Goal: Transaction & Acquisition: Obtain resource

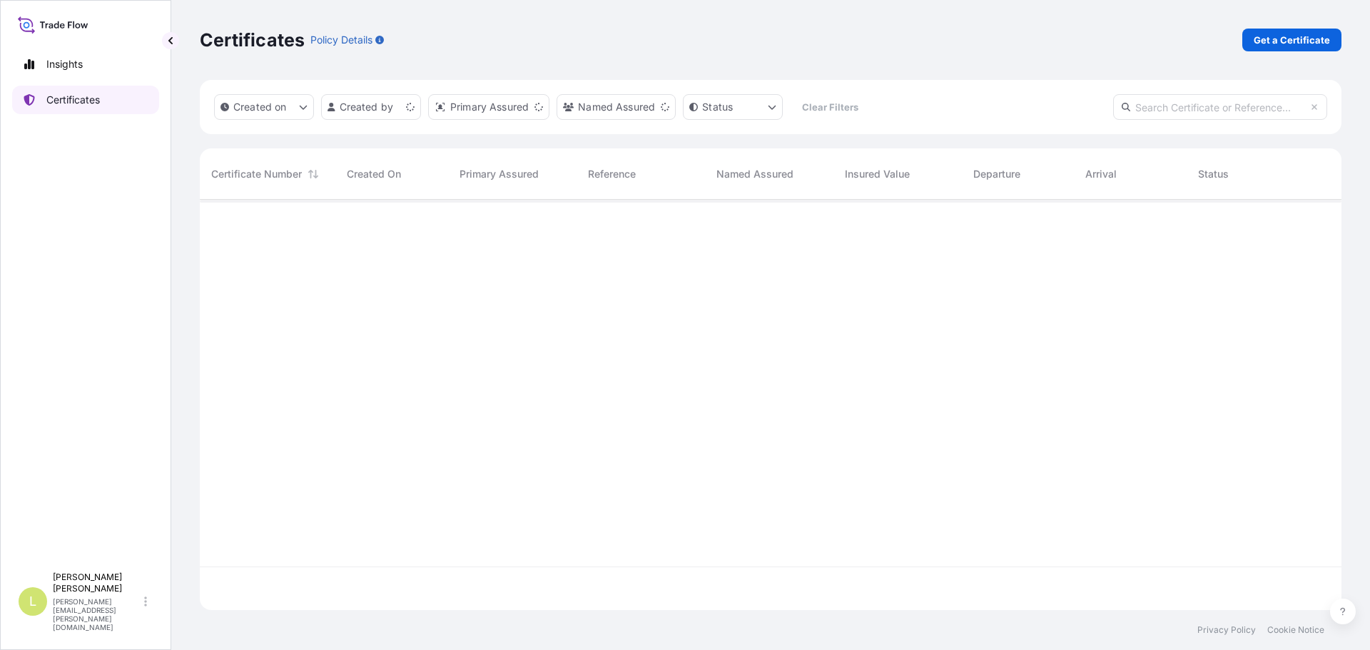
scroll to position [407, 1131]
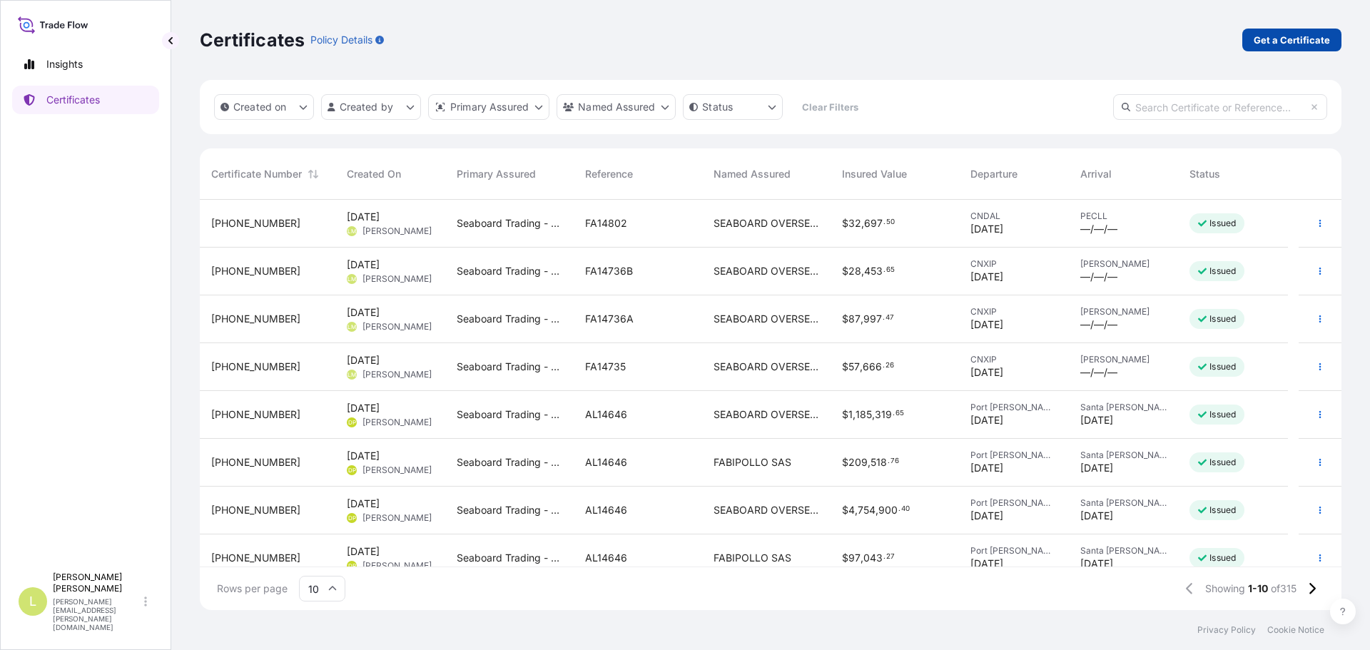
click at [1282, 41] on p "Get a Certificate" at bounding box center [1292, 40] width 76 height 14
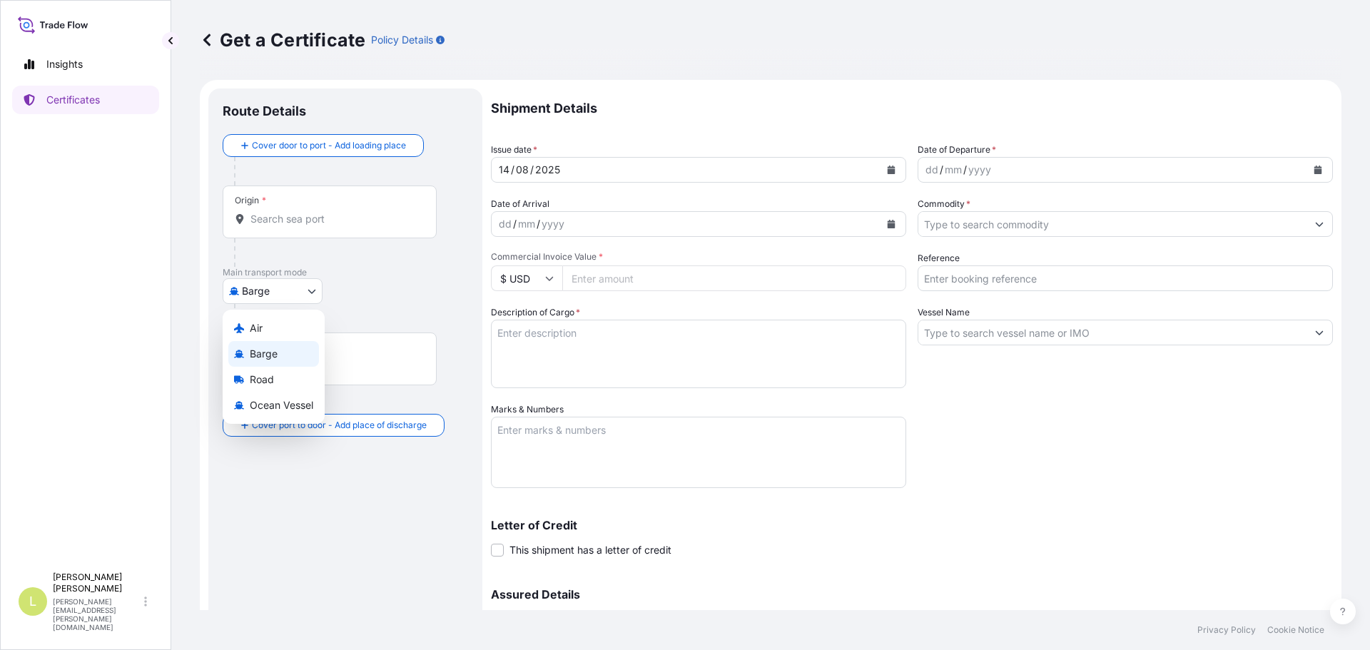
click at [310, 287] on body "Insights Certificates L [PERSON_NAME] [PERSON_NAME][EMAIL_ADDRESS][PERSON_NAME]…" at bounding box center [685, 325] width 1370 height 650
click at [273, 401] on span "Ocean Vessel" at bounding box center [282, 405] width 64 height 14
select select "Ocean Vessel"
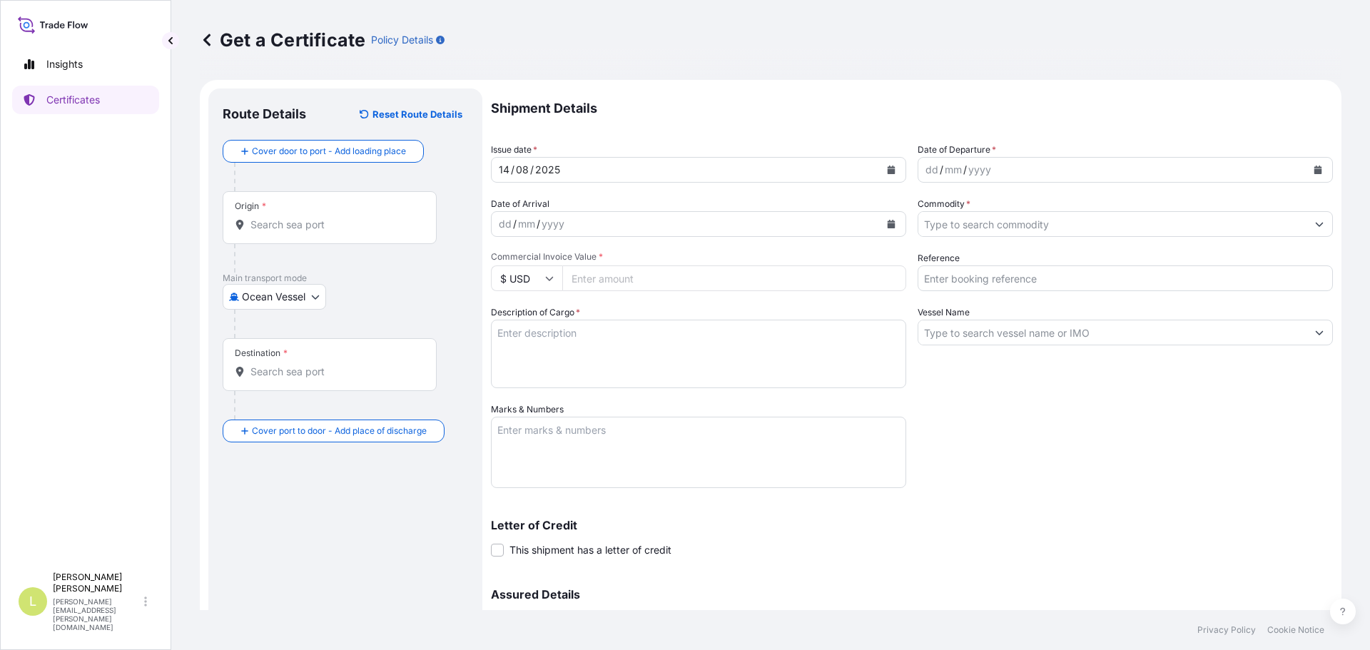
click at [285, 224] on input "Origin *" at bounding box center [334, 225] width 168 height 14
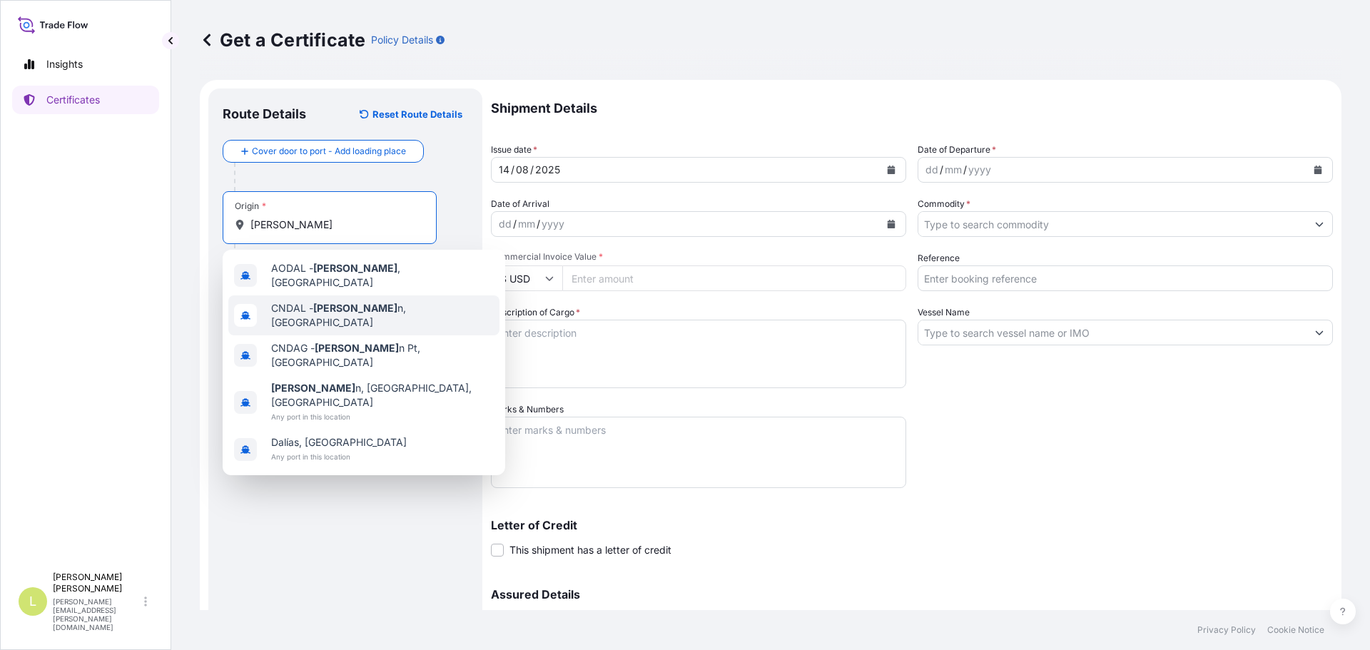
click at [374, 303] on span "CNDAL - [PERSON_NAME] n, [GEOGRAPHIC_DATA]" at bounding box center [382, 315] width 223 height 29
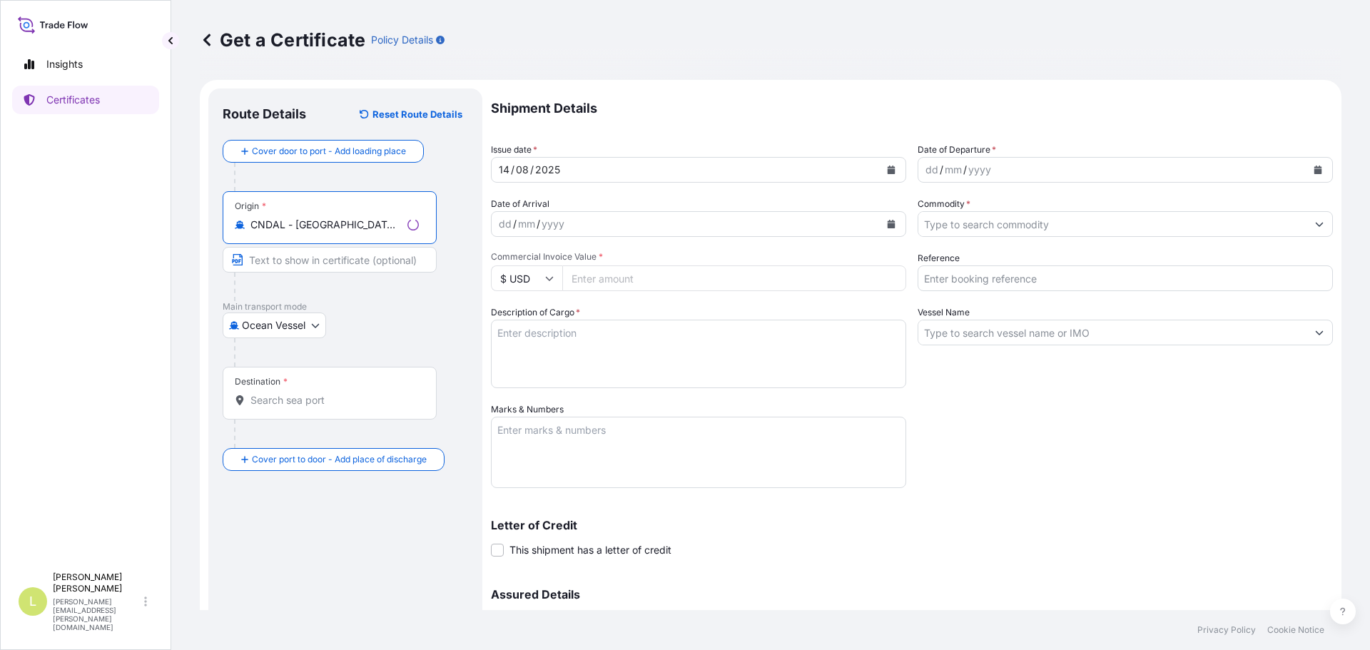
type input "CNDAL - [GEOGRAPHIC_DATA], [GEOGRAPHIC_DATA]"
click at [307, 382] on div "Destination *" at bounding box center [330, 393] width 214 height 53
click at [307, 393] on input "Destination *" at bounding box center [334, 400] width 168 height 14
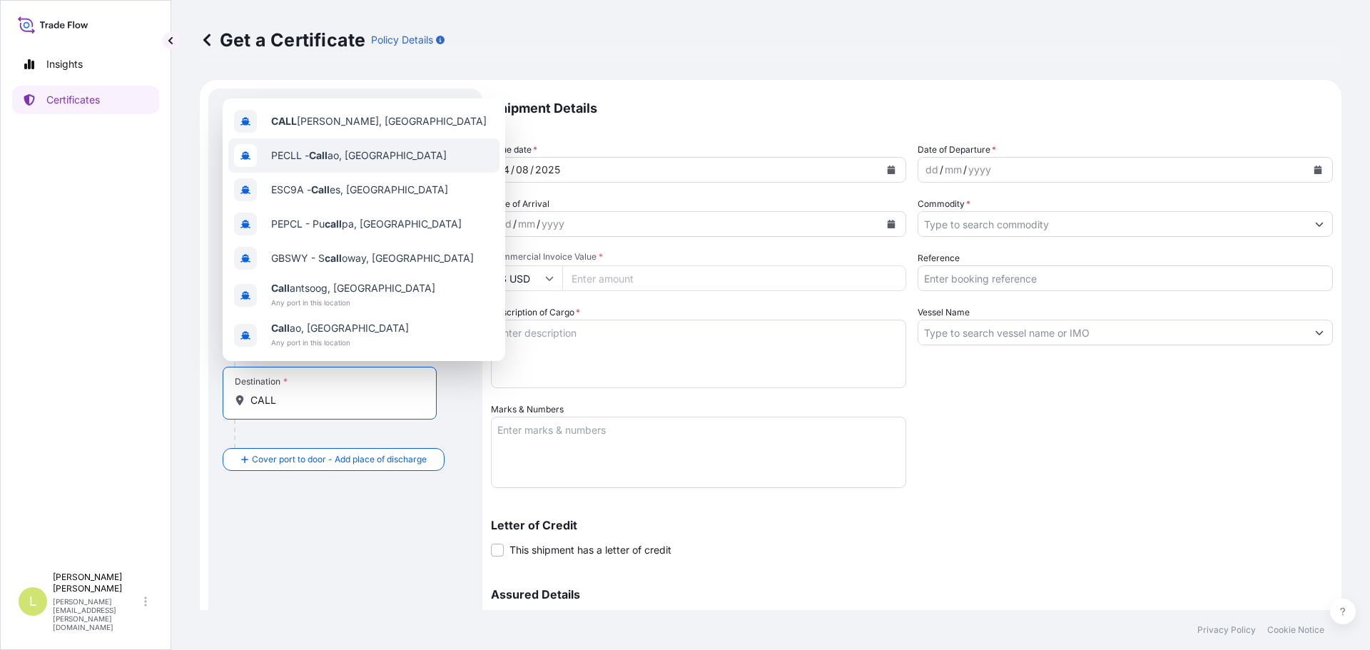
click at [341, 162] on span "PECLL - Call ao, [GEOGRAPHIC_DATA]" at bounding box center [359, 155] width 176 height 14
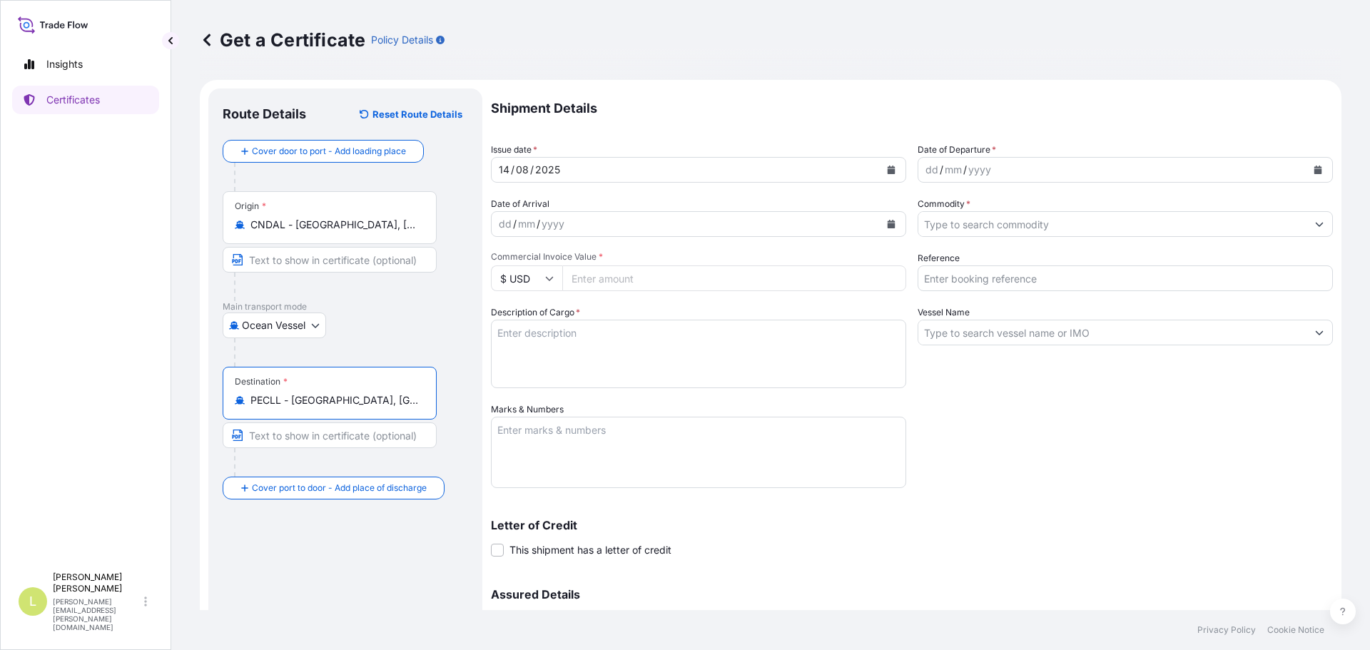
type input "PECLL - [GEOGRAPHIC_DATA], [GEOGRAPHIC_DATA]"
click at [1314, 162] on button "Calendar" at bounding box center [1318, 169] width 23 height 23
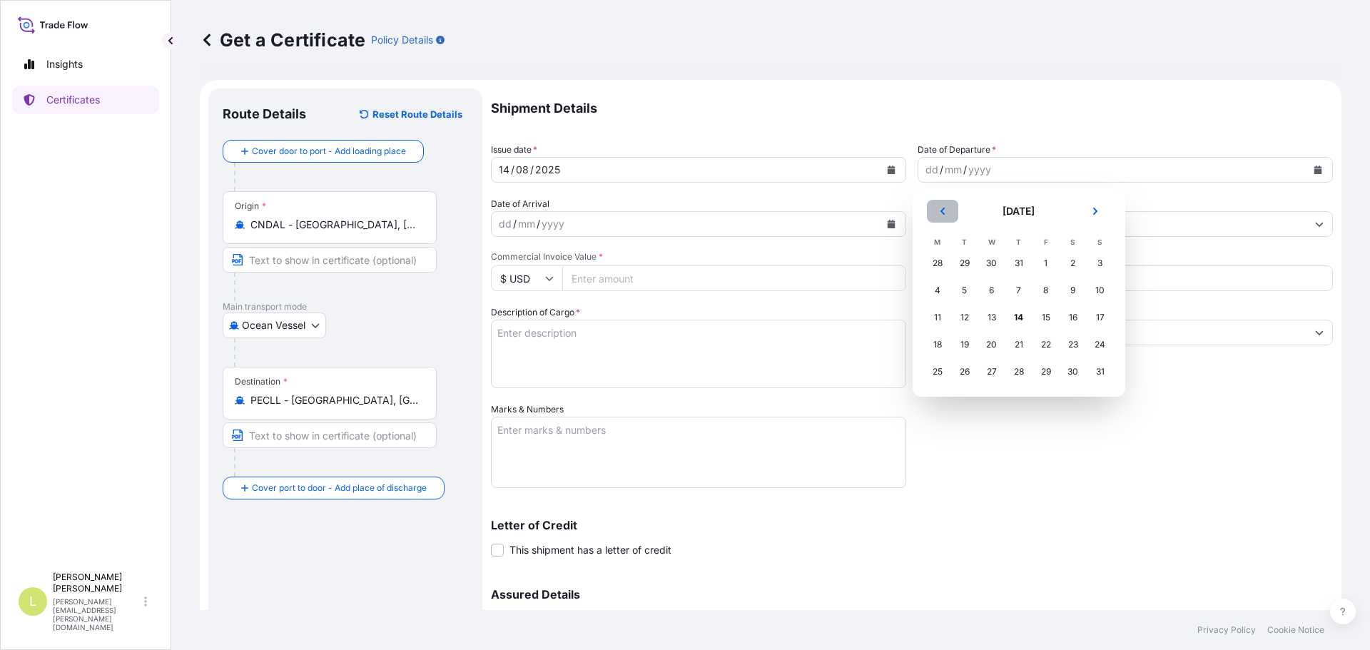
click at [946, 208] on icon "Previous" at bounding box center [942, 211] width 9 height 9
click at [1021, 368] on div "31" at bounding box center [1019, 372] width 26 height 26
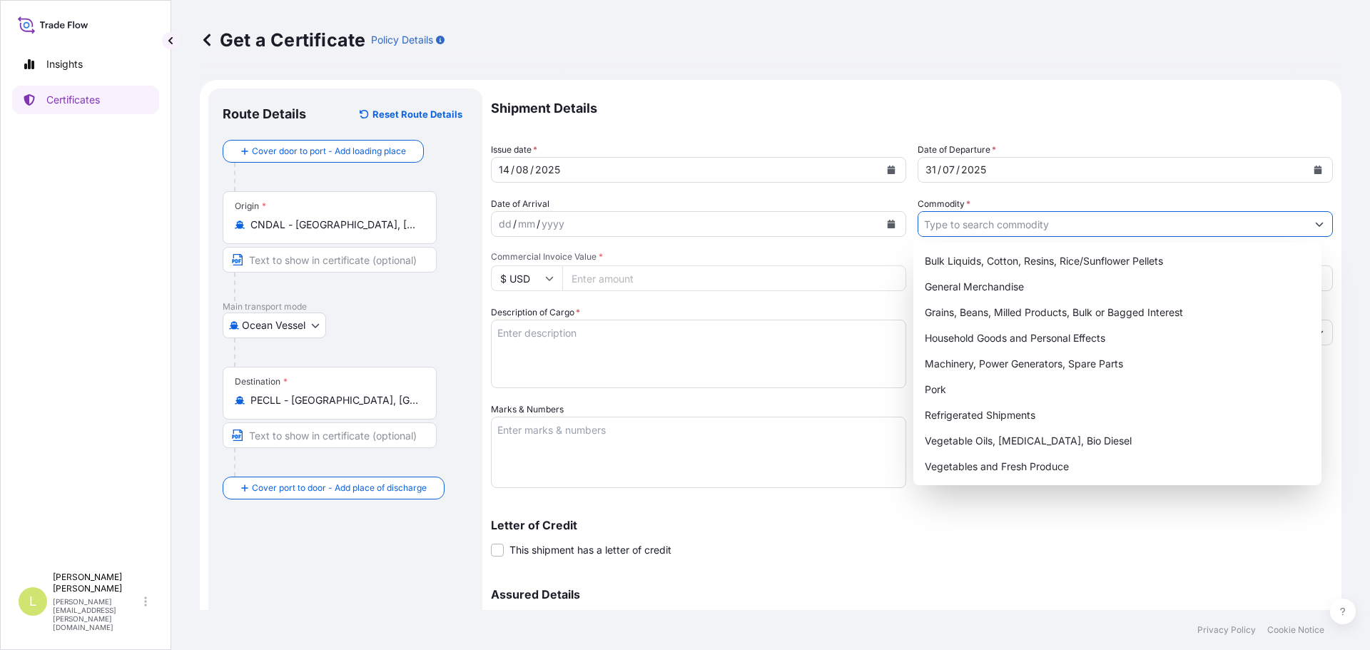
click at [1062, 223] on input "Commodity *" at bounding box center [1112, 224] width 388 height 26
click at [1011, 275] on div "General Merchandise" at bounding box center [1117, 287] width 397 height 26
type input "General Merchandise"
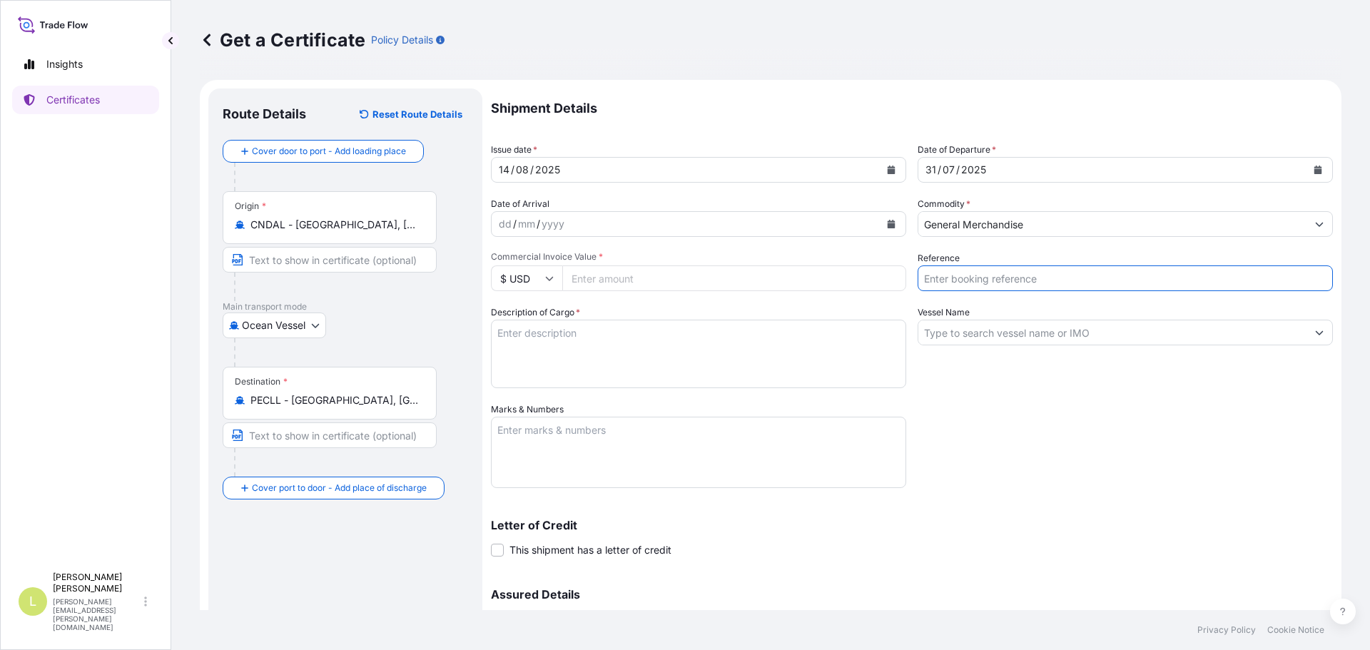
click at [980, 273] on input "Reference" at bounding box center [1125, 278] width 415 height 26
type input "FA14803"
click at [1209, 319] on div "Vessel Name" at bounding box center [1125, 346] width 415 height 83
click at [1197, 326] on input "Vessel Name" at bounding box center [1112, 333] width 388 height 26
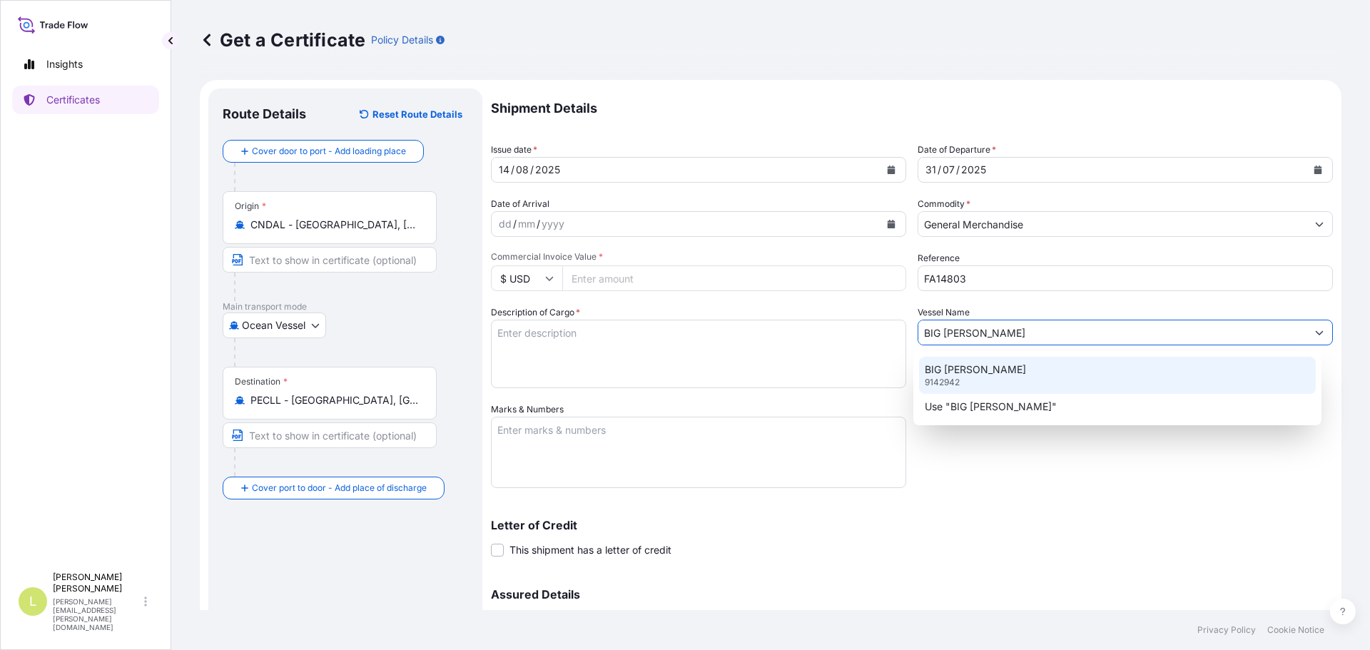
click at [973, 383] on div "BIG [PERSON_NAME] 9142942" at bounding box center [1117, 375] width 397 height 37
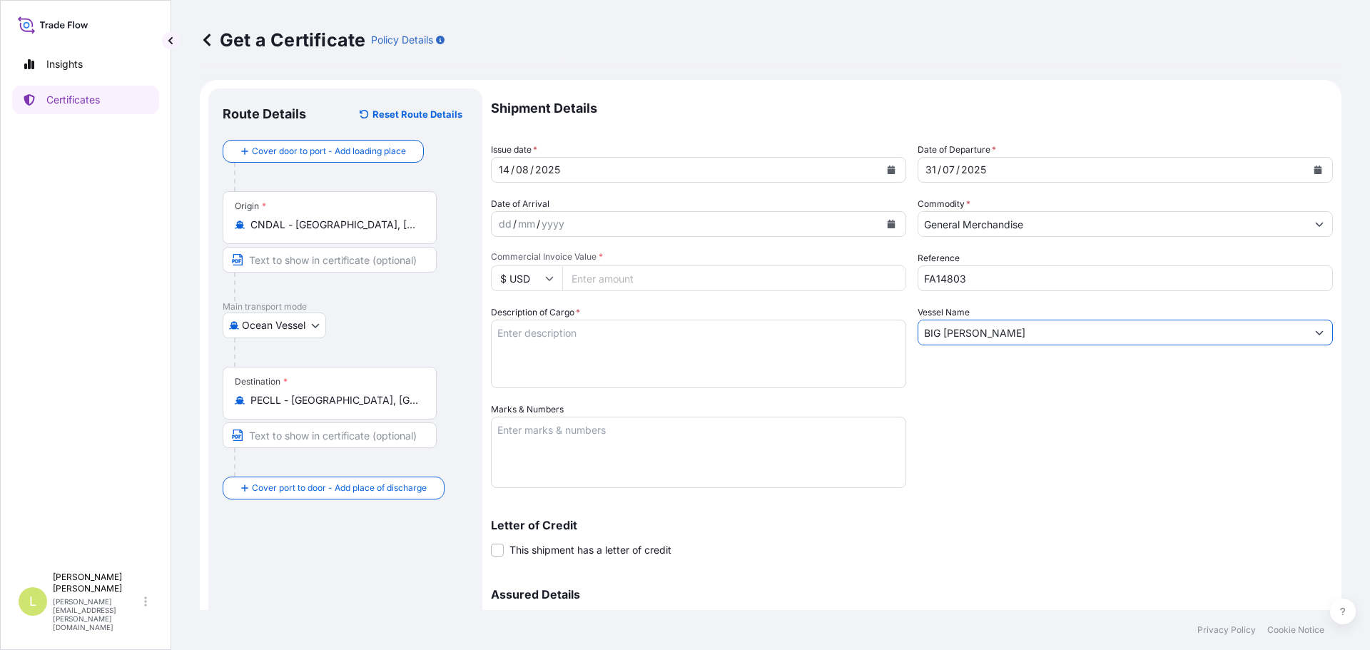
type input "BIG [PERSON_NAME]"
click at [630, 365] on textarea "Description of Cargo *" at bounding box center [698, 354] width 415 height 69
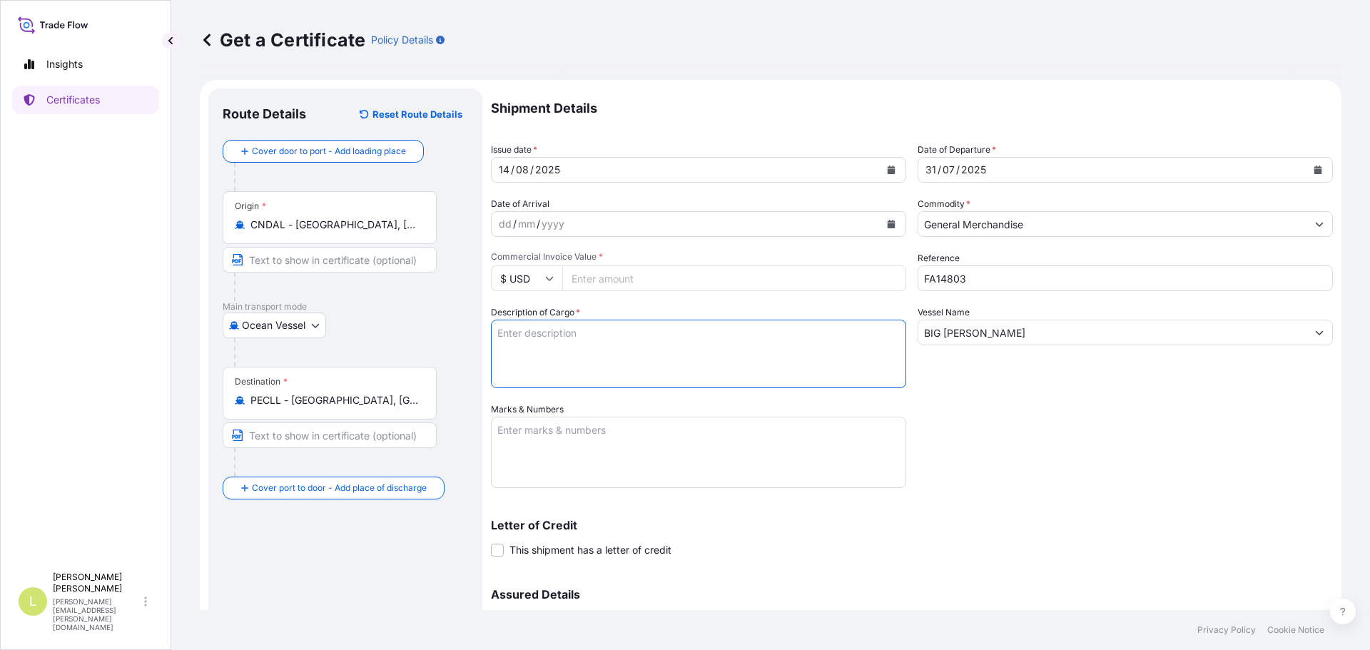
click at [622, 441] on textarea "Marks & Numbers" at bounding box center [698, 452] width 415 height 71
click at [557, 480] on textarea "BL ONEYDLCF08235600" at bounding box center [698, 452] width 415 height 71
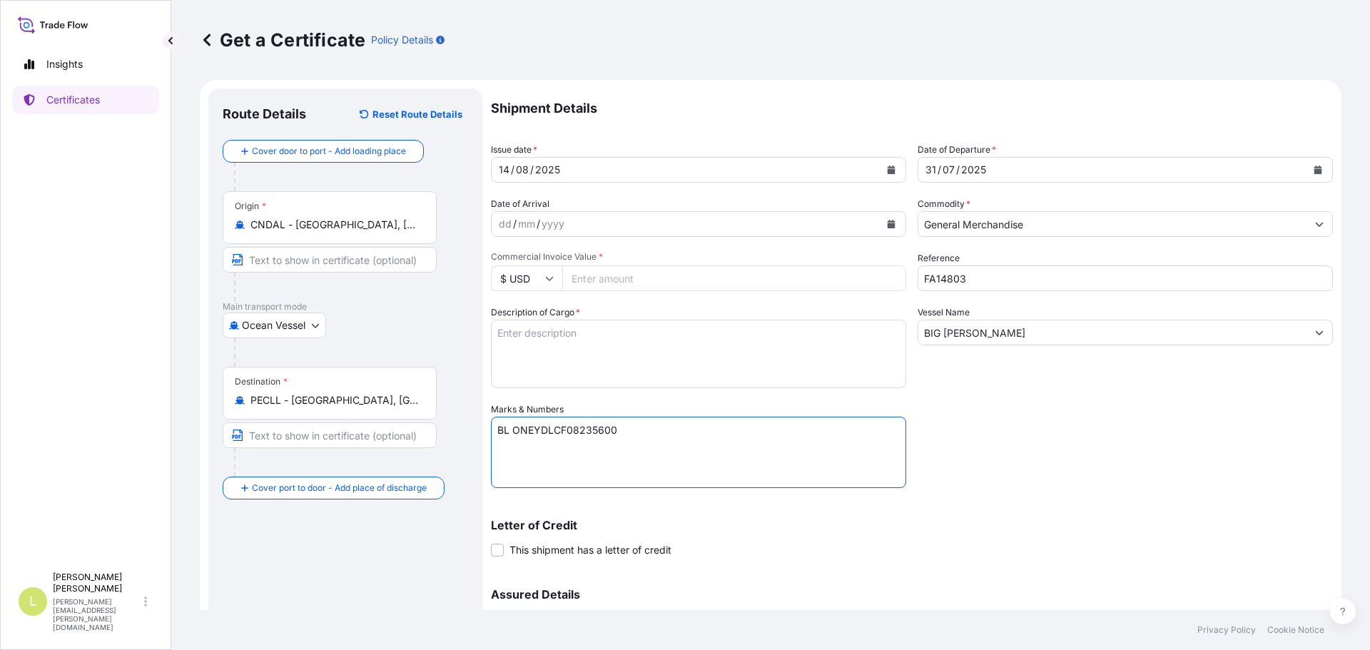
paste textarea "Seaboard Overseas [GEOGRAPHIC_DATA] S.A. Av. [PERSON_NAME][STREET_ADDRESS][PERS…"
type textarea "BL ONEYDLCF08235600 Seaboard Overseas Peru S.A. Av. [PERSON_NAME][STREET_ADDRES…"
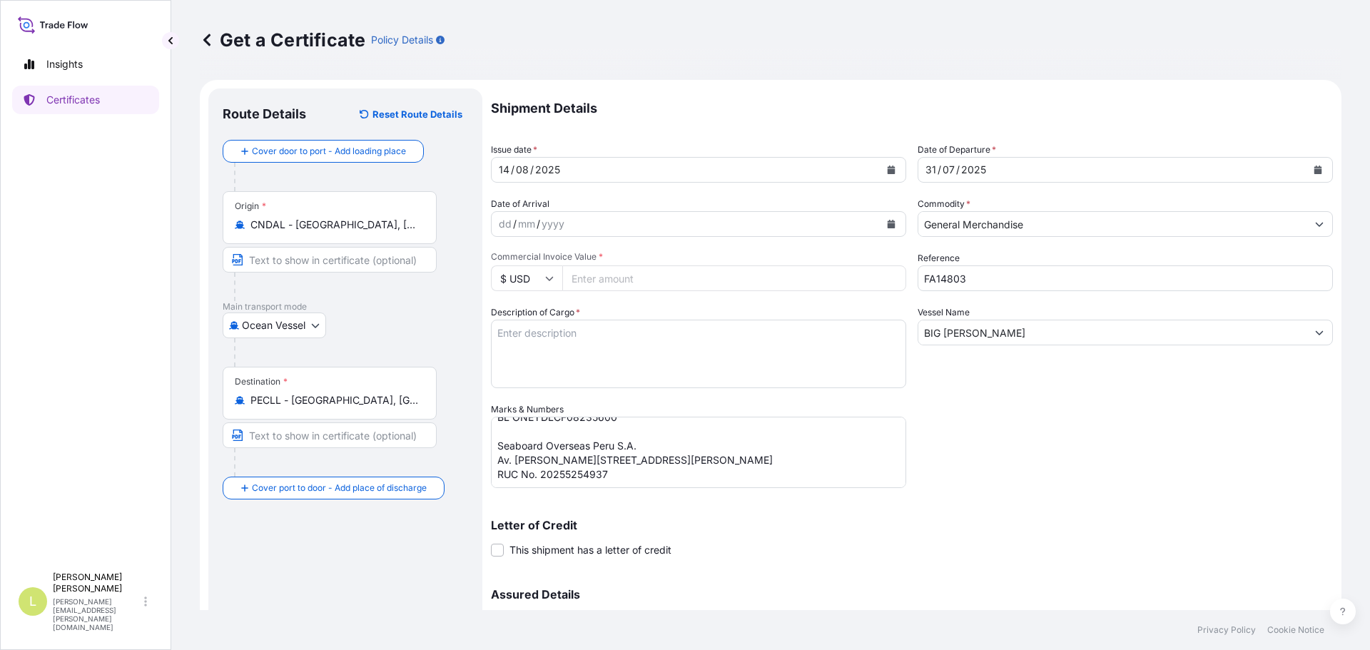
click at [631, 358] on textarea "Description of Cargo *" at bounding box center [698, 354] width 415 height 69
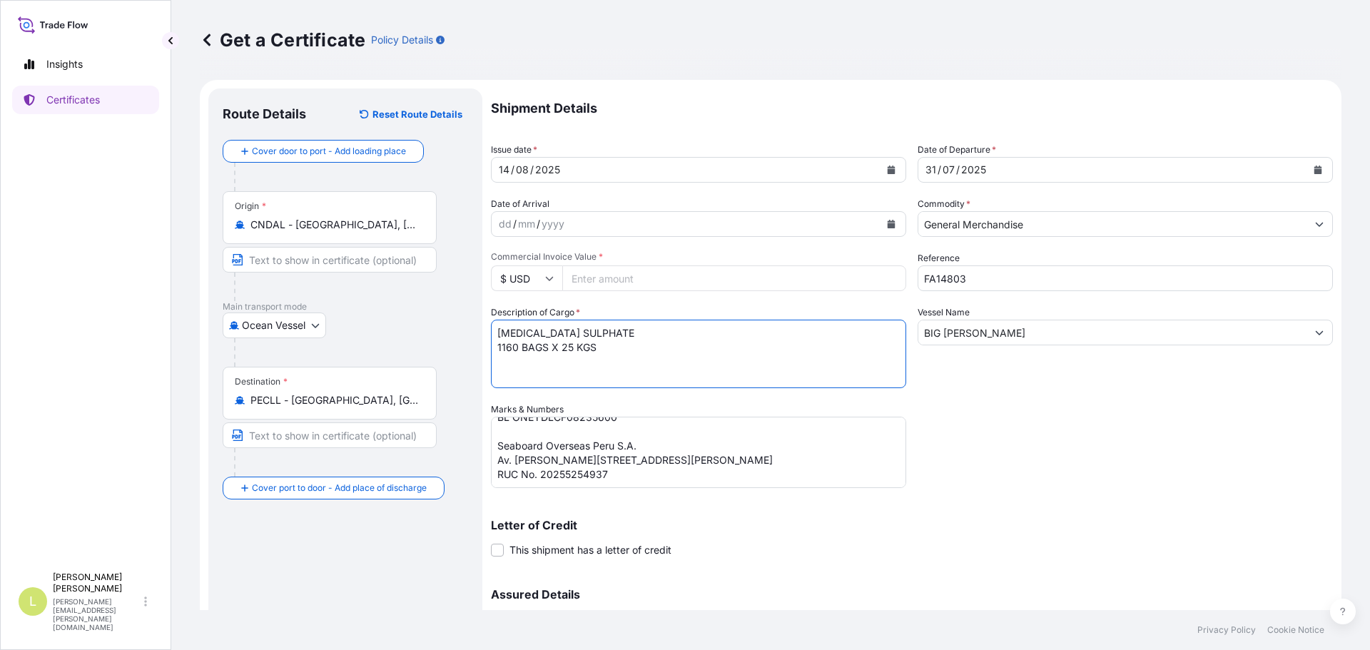
type textarea "[MEDICAL_DATA] SULPHATE 1160 BAGS X 25 KGS"
click at [619, 286] on input "Commercial Invoice Value *" at bounding box center [734, 278] width 344 height 26
type input "23956"
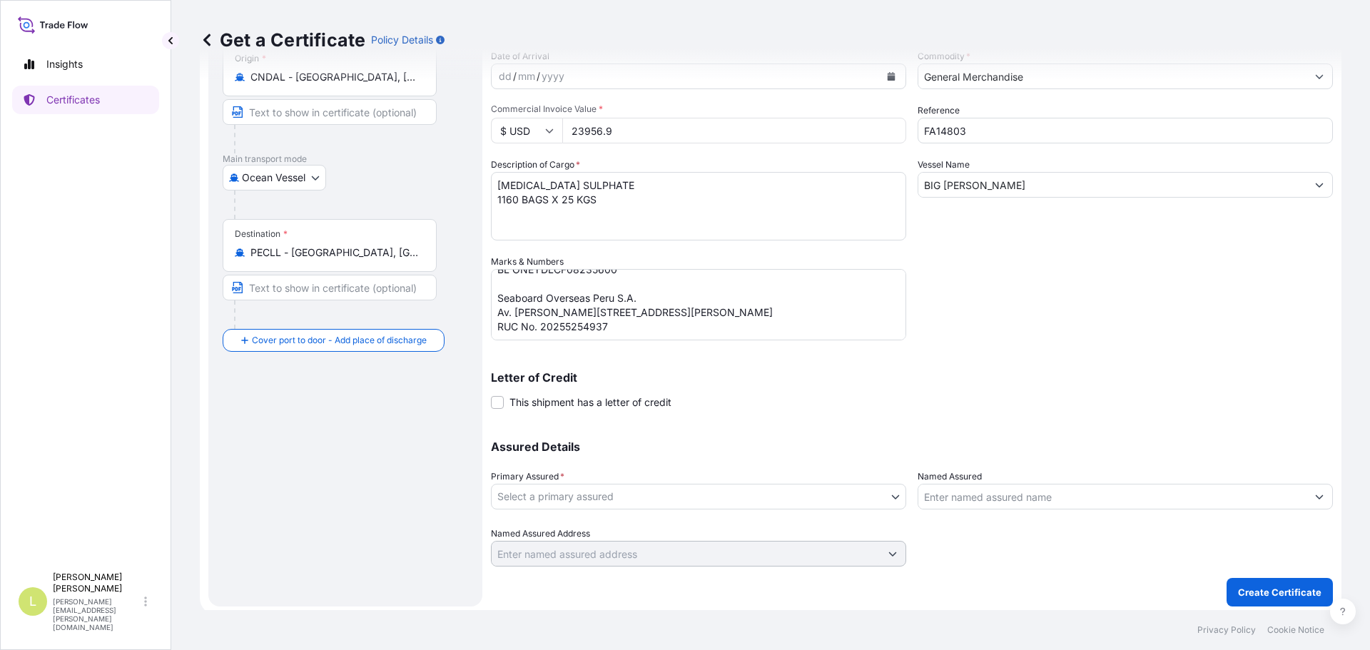
scroll to position [153, 0]
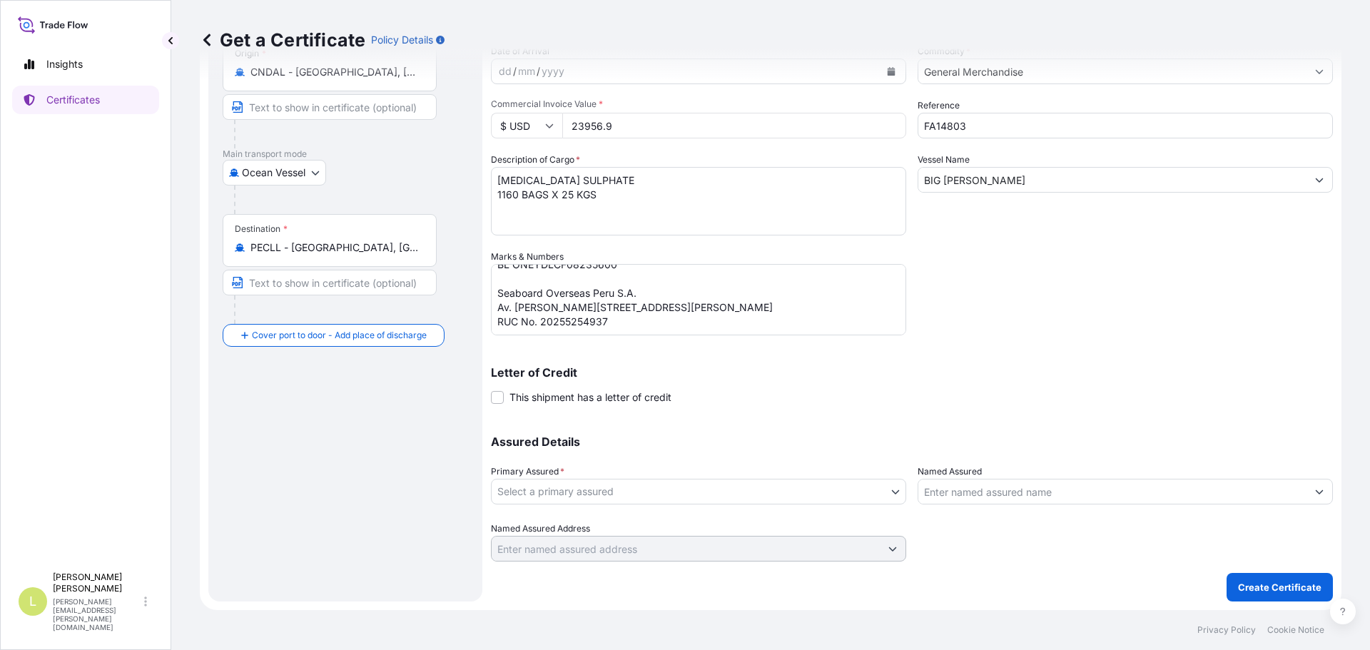
type input "23956.9"
click at [778, 498] on body "Insights Certificates L [PERSON_NAME] [PERSON_NAME][EMAIL_ADDRESS][PERSON_NAME]…" at bounding box center [685, 325] width 1370 height 650
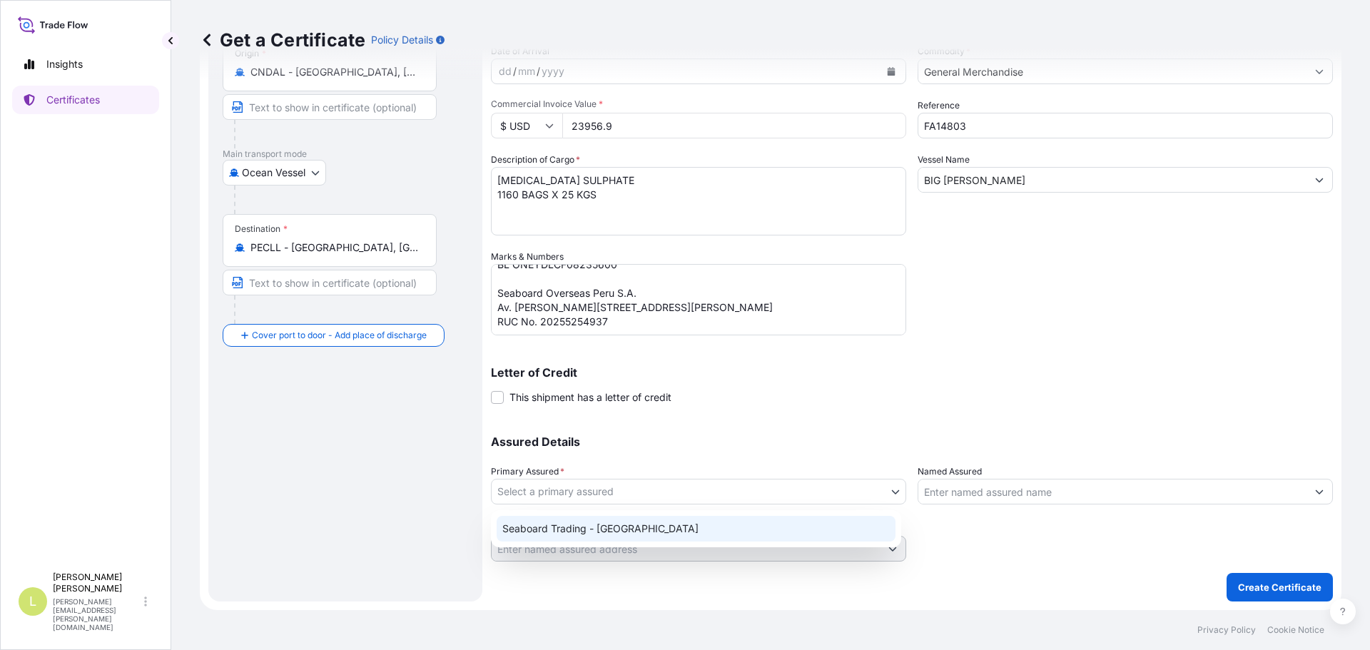
click at [759, 524] on div "Seaboard Trading - [GEOGRAPHIC_DATA]" at bounding box center [696, 529] width 399 height 26
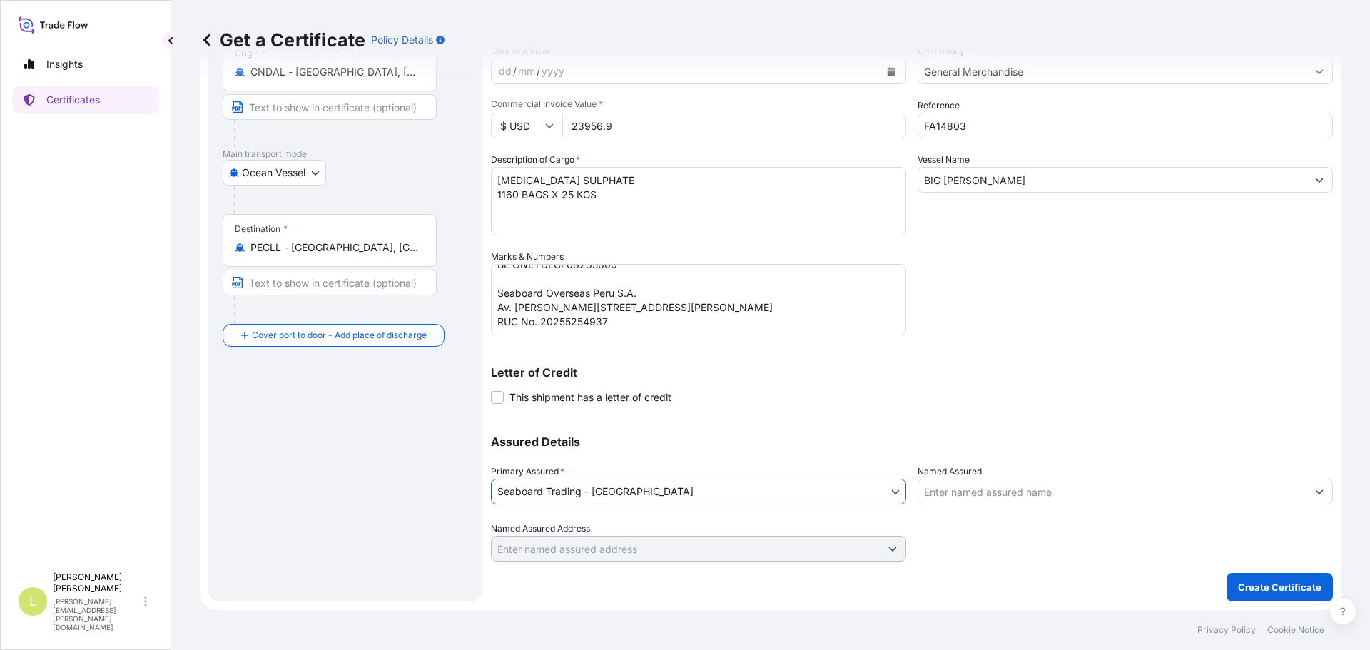
click at [1008, 506] on div "Assured Details Primary Assured * Seaboard Trading - [GEOGRAPHIC_DATA] Seaboard…" at bounding box center [912, 490] width 842 height 143
click at [1010, 497] on input "Named Assured" at bounding box center [1112, 492] width 388 height 26
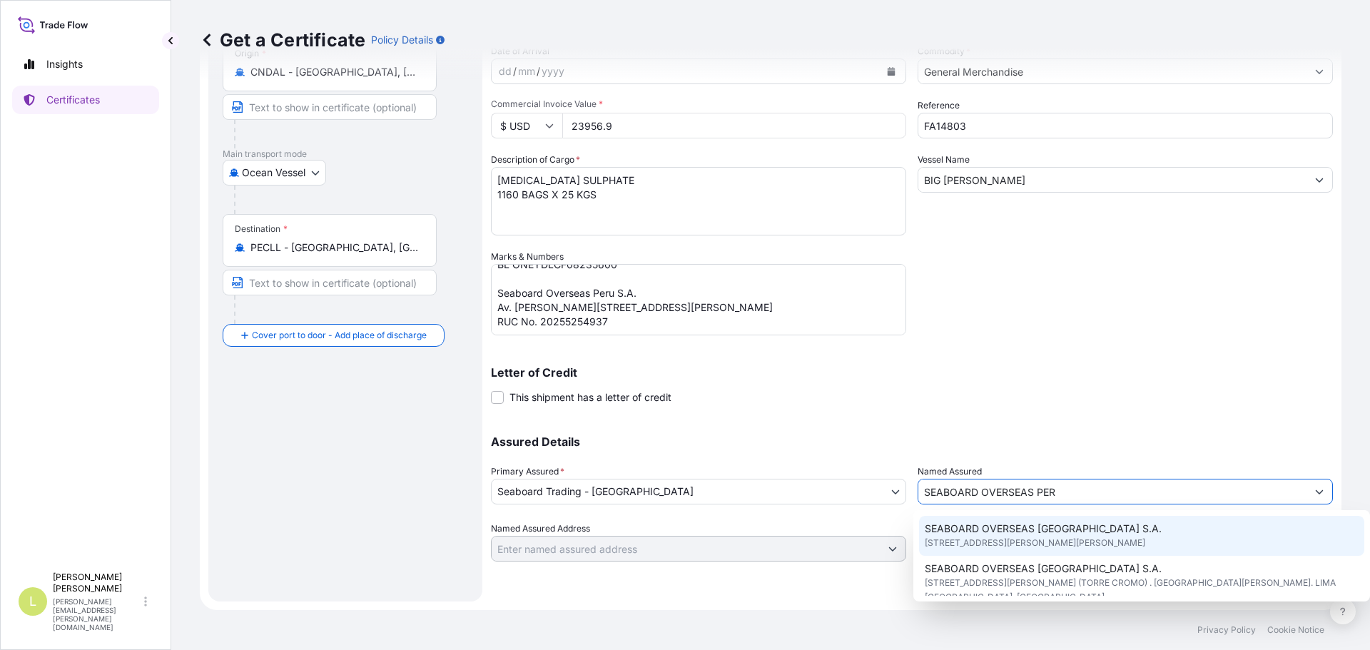
click at [1045, 522] on span "SEABOARD OVERSEAS [GEOGRAPHIC_DATA] S.A." at bounding box center [1043, 529] width 237 height 14
type input "SEABOARD OVERSEAS [GEOGRAPHIC_DATA] S.A."
type input "[STREET_ADDRESS][PERSON_NAME][PERSON_NAME]"
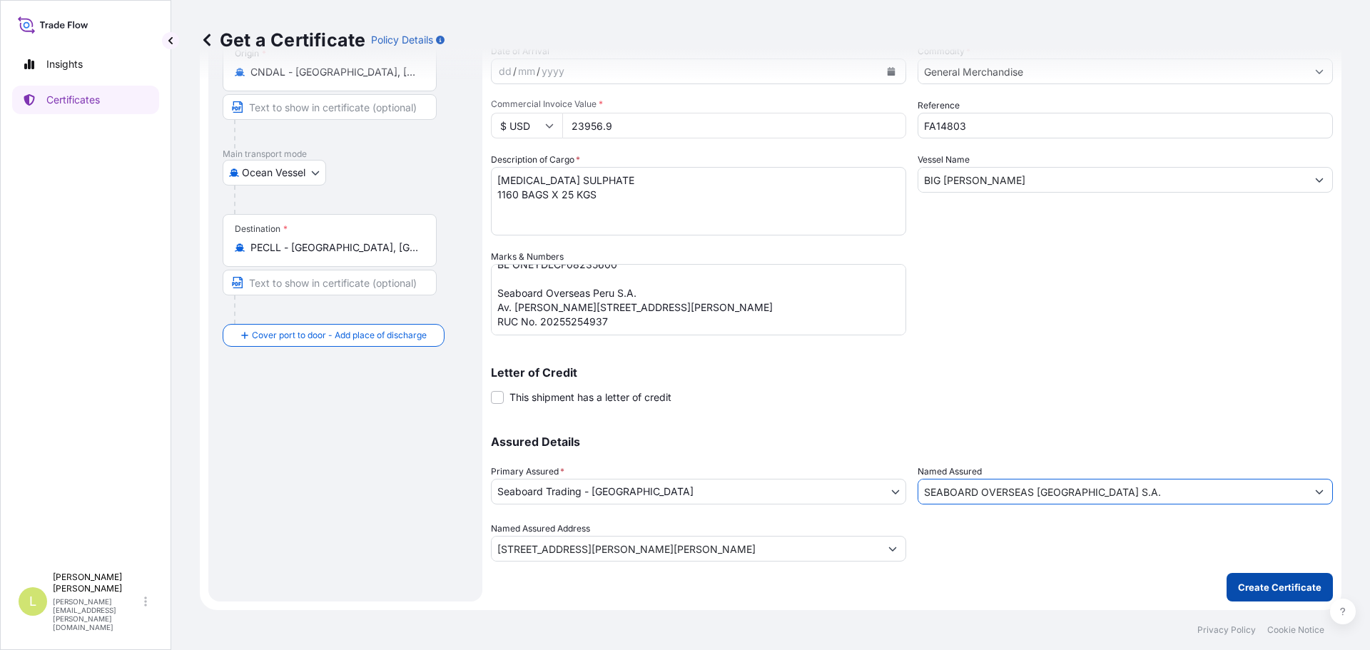
type input "SEABOARD OVERSEAS [GEOGRAPHIC_DATA] S.A."
click at [1294, 577] on button "Create Certificate" at bounding box center [1280, 587] width 106 height 29
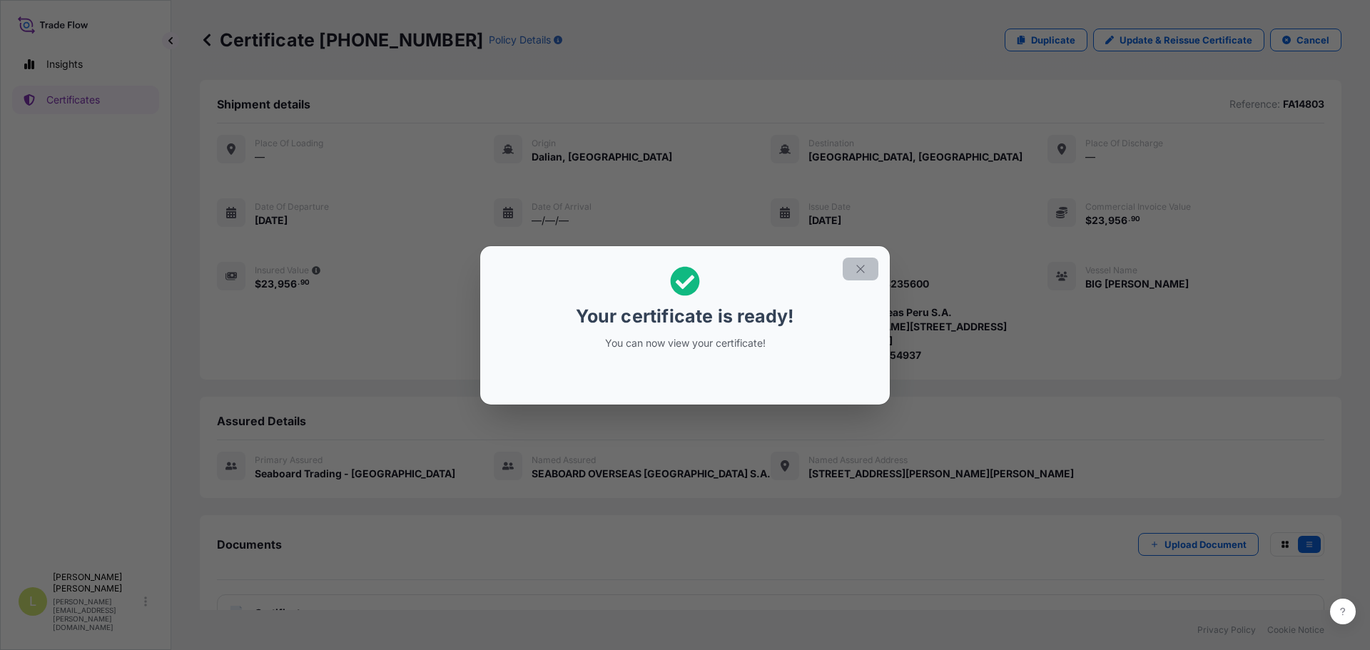
click at [860, 268] on icon "button" at bounding box center [860, 269] width 8 height 8
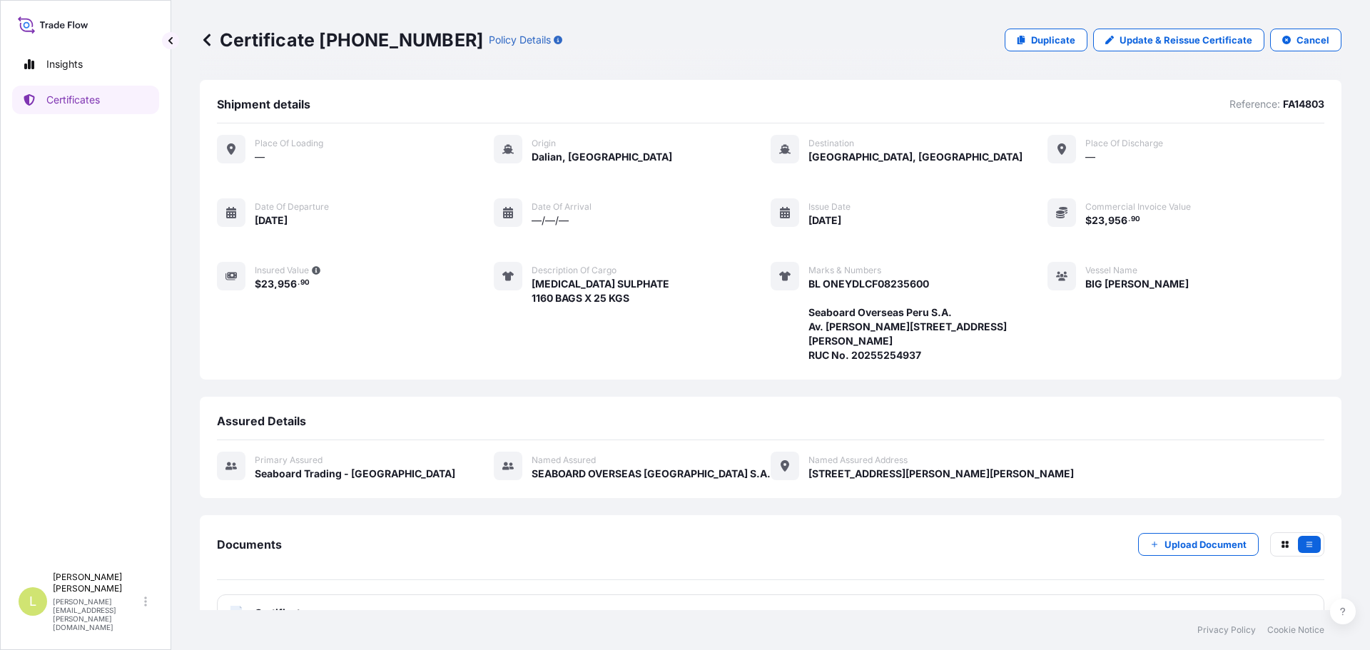
scroll to position [67, 0]
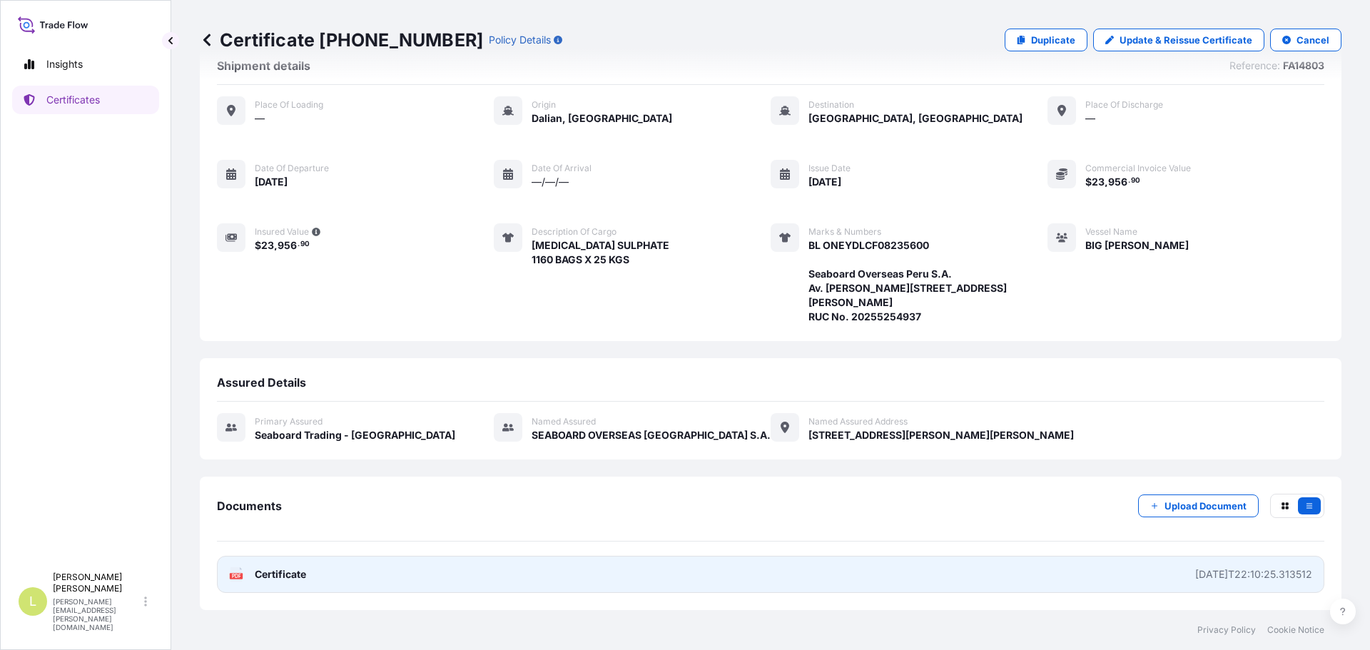
click at [617, 572] on link "PDF Certificate [DATE]T22:10:25.313512" at bounding box center [770, 574] width 1107 height 37
